Goal: Task Accomplishment & Management: Use online tool/utility

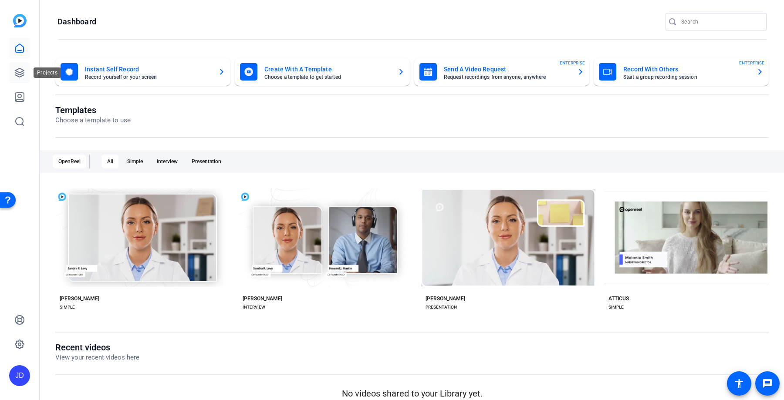
click at [20, 78] on link at bounding box center [19, 72] width 21 height 21
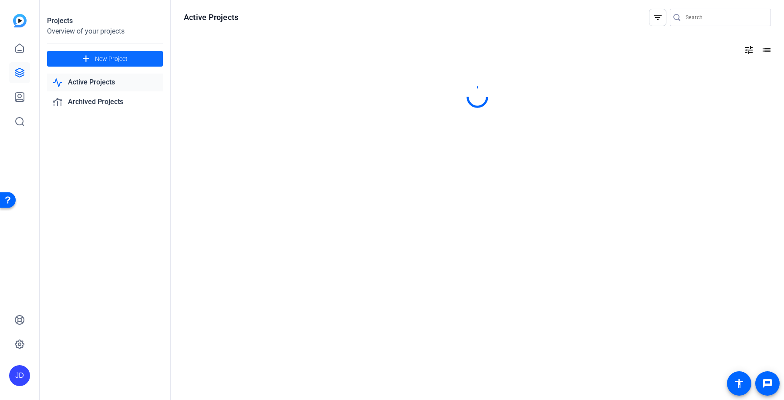
click at [143, 64] on span at bounding box center [105, 58] width 116 height 21
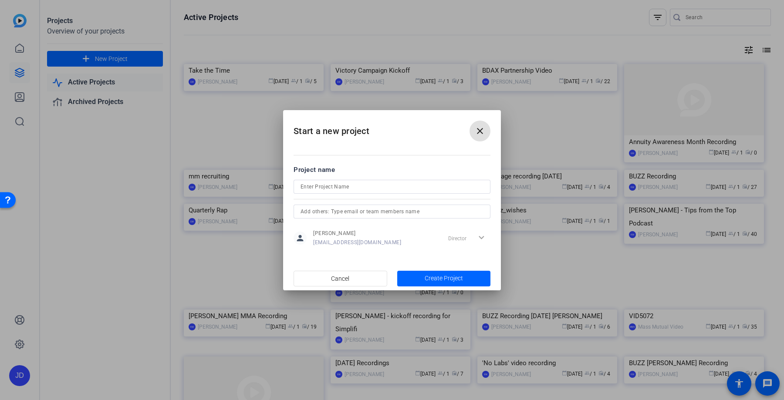
click at [334, 185] on input at bounding box center [391, 187] width 183 height 10
type input "VID5088 [PERSON_NAME]"
click at [439, 273] on span "button" at bounding box center [444, 278] width 94 height 21
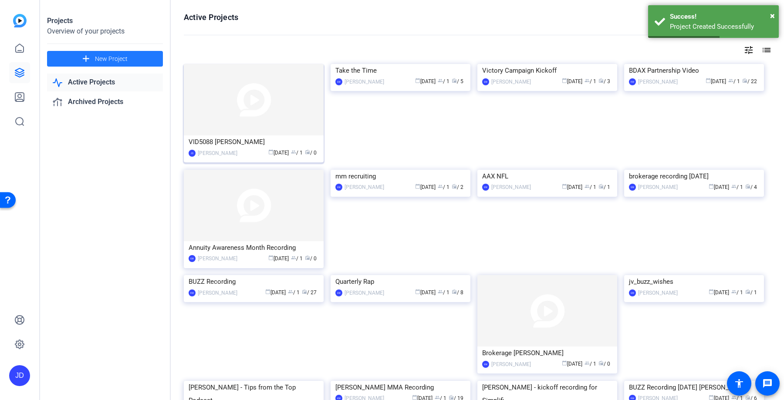
click at [298, 77] on img at bounding box center [254, 99] width 140 height 71
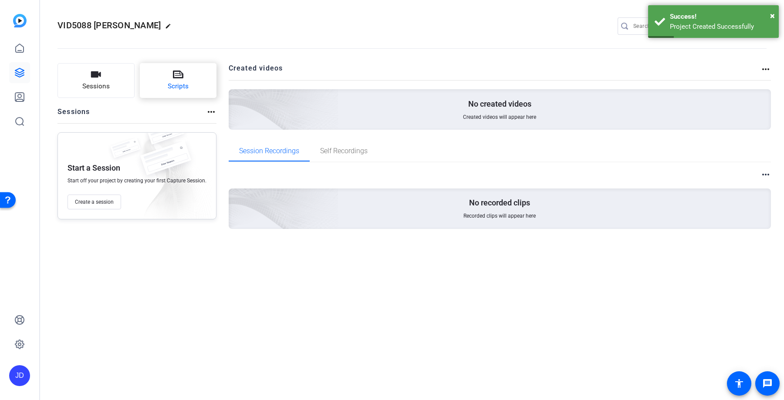
click at [173, 78] on icon at bounding box center [178, 74] width 10 height 10
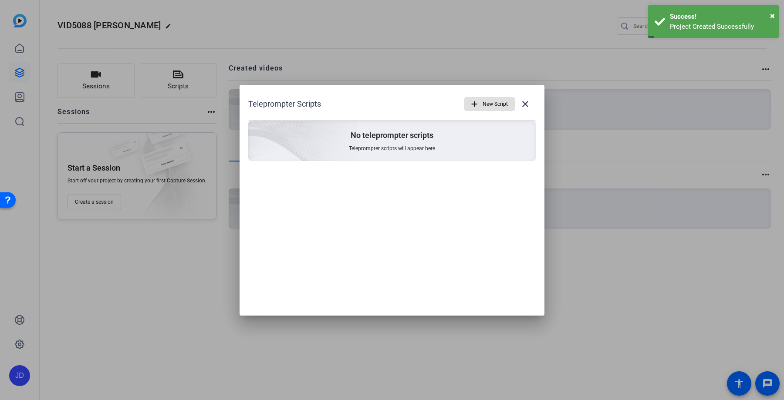
click at [398, 148] on span "Teleprompter scripts will appear here" at bounding box center [392, 148] width 86 height 7
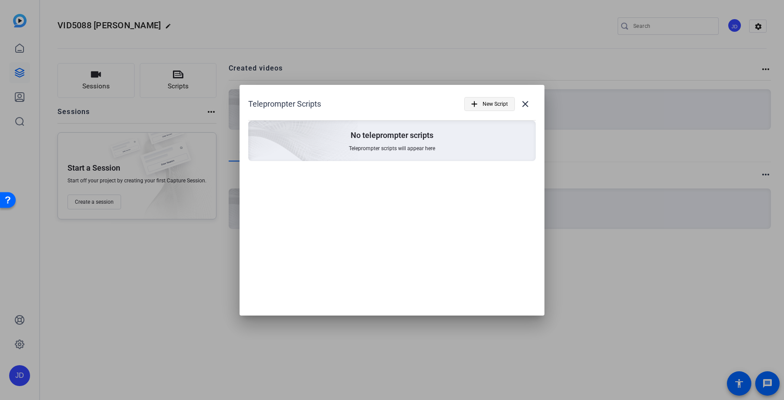
click at [485, 107] on span "New Script" at bounding box center [494, 104] width 25 height 17
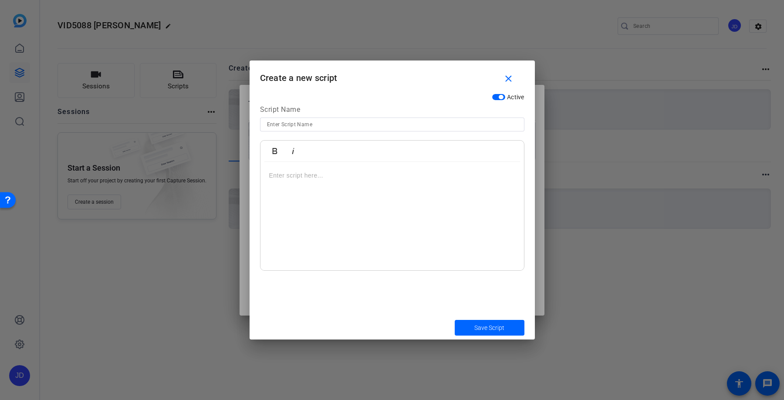
click at [345, 128] on input at bounding box center [392, 124] width 250 height 10
type input "Script"
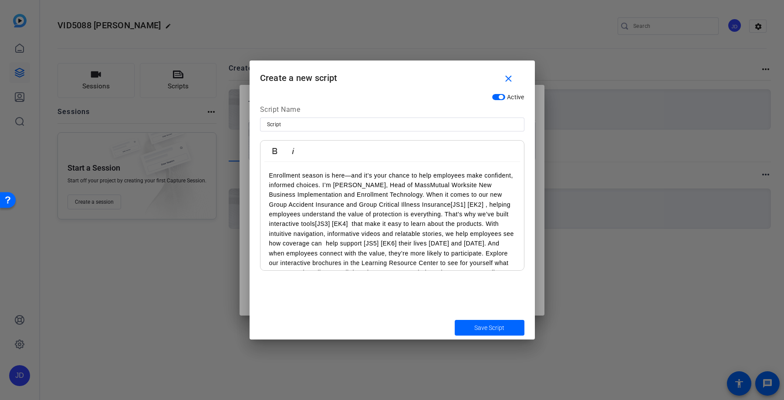
scroll to position [26, 0]
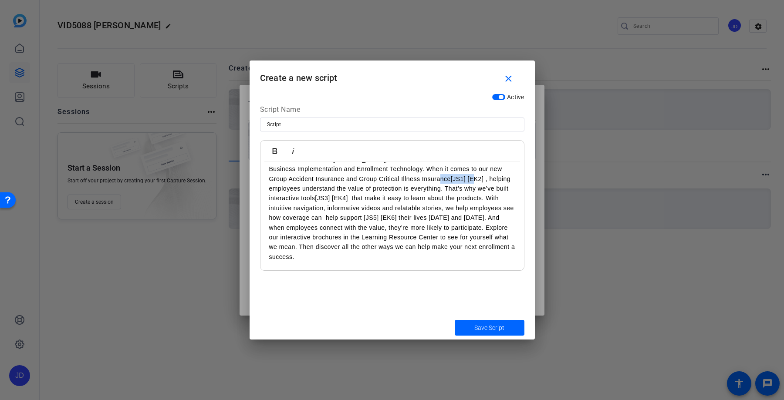
drag, startPoint x: 465, startPoint y: 180, endPoint x: 432, endPoint y: 180, distance: 33.1
click at [432, 180] on p "Enrollment season is here—and it’s your chance to help employees make confident…" at bounding box center [392, 203] width 246 height 117
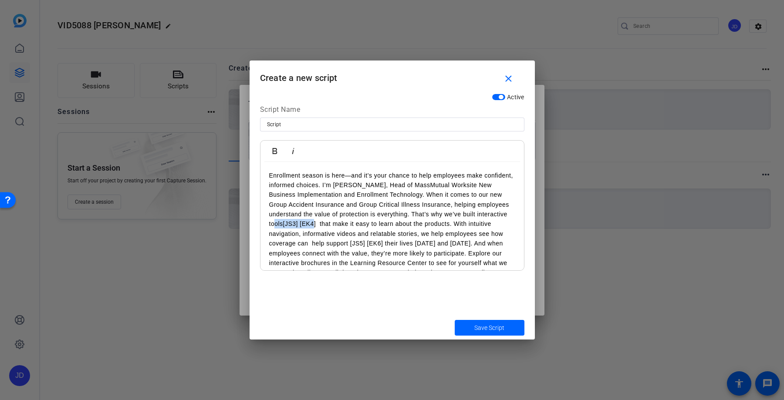
drag, startPoint x: 320, startPoint y: 222, endPoint x: 282, endPoint y: 222, distance: 37.9
click at [282, 222] on p "Enrollment season is here—and it’s your chance to help employees make confident…" at bounding box center [392, 229] width 246 height 117
drag, startPoint x: 342, startPoint y: 245, endPoint x: 308, endPoint y: 247, distance: 34.4
click at [308, 247] on p "Enrollment season is here—and it’s your chance to help employees make confident…" at bounding box center [392, 224] width 246 height 107
click at [271, 243] on p "Enrollment season is here—and it’s your chance to help employees make confident…" at bounding box center [392, 224] width 246 height 107
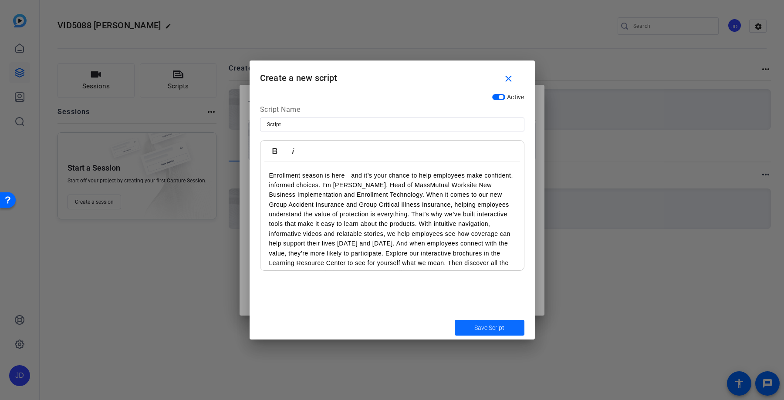
click at [492, 331] on span "Save Script" at bounding box center [489, 328] width 30 height 9
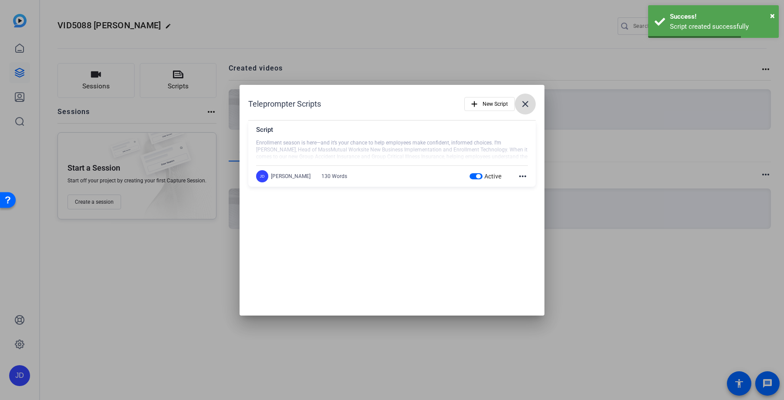
click at [531, 105] on span at bounding box center [525, 104] width 21 height 21
